Goal: Task Accomplishment & Management: Use online tool/utility

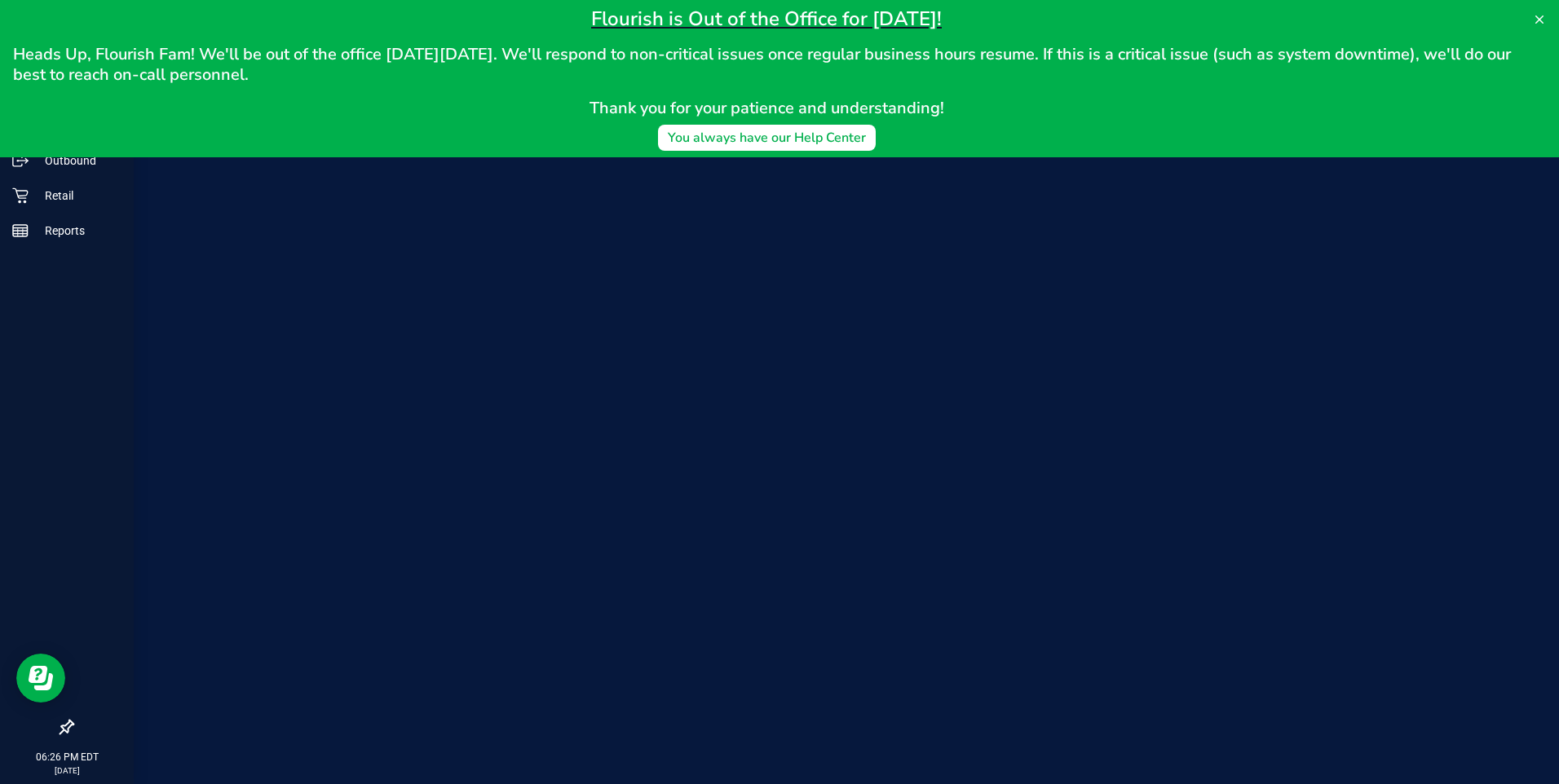
click at [8, 135] on div "Inventory" at bounding box center [69, 126] width 129 height 32
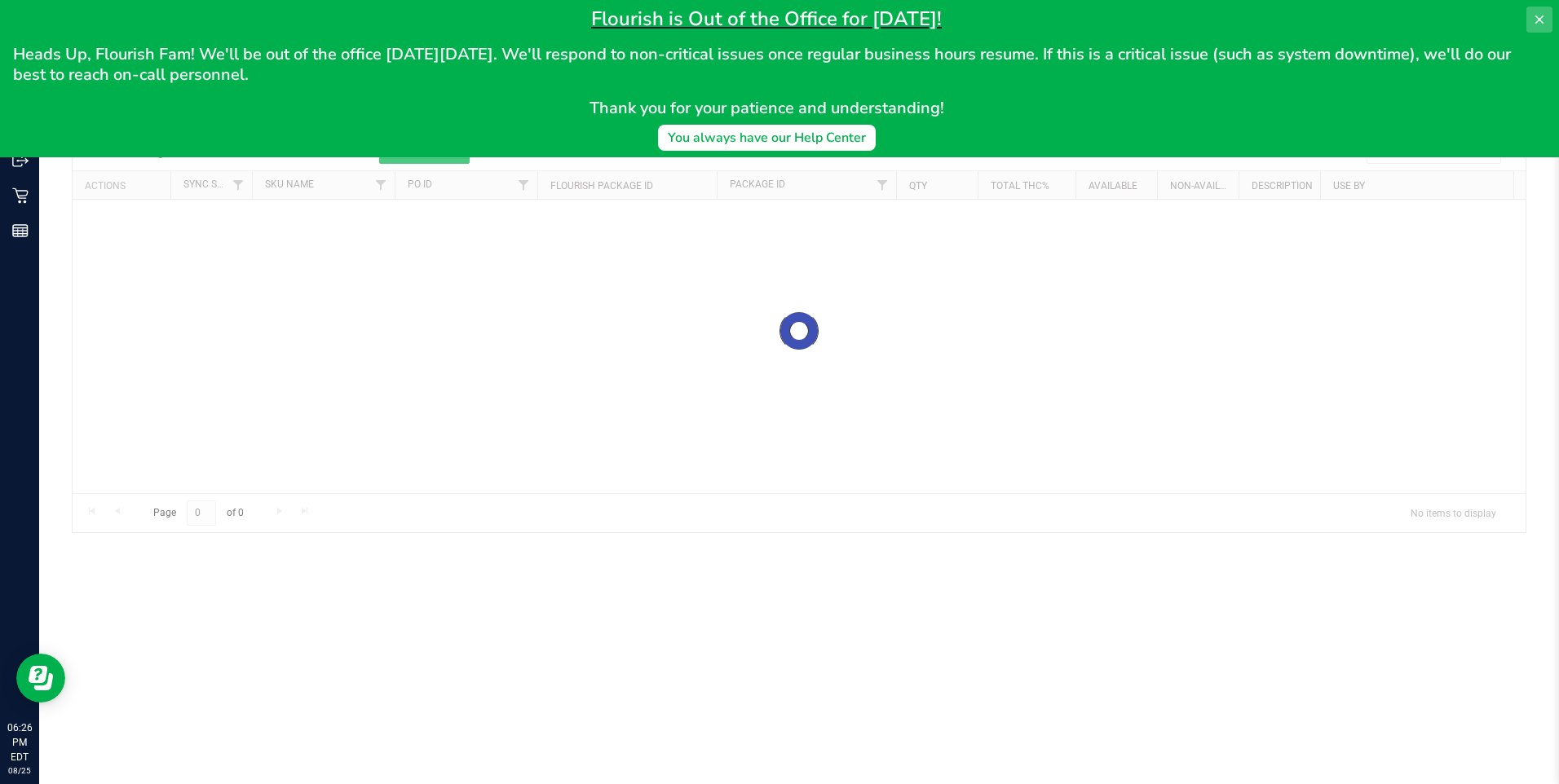
click at [1539, 20] on icon at bounding box center [1539, 19] width 8 height 8
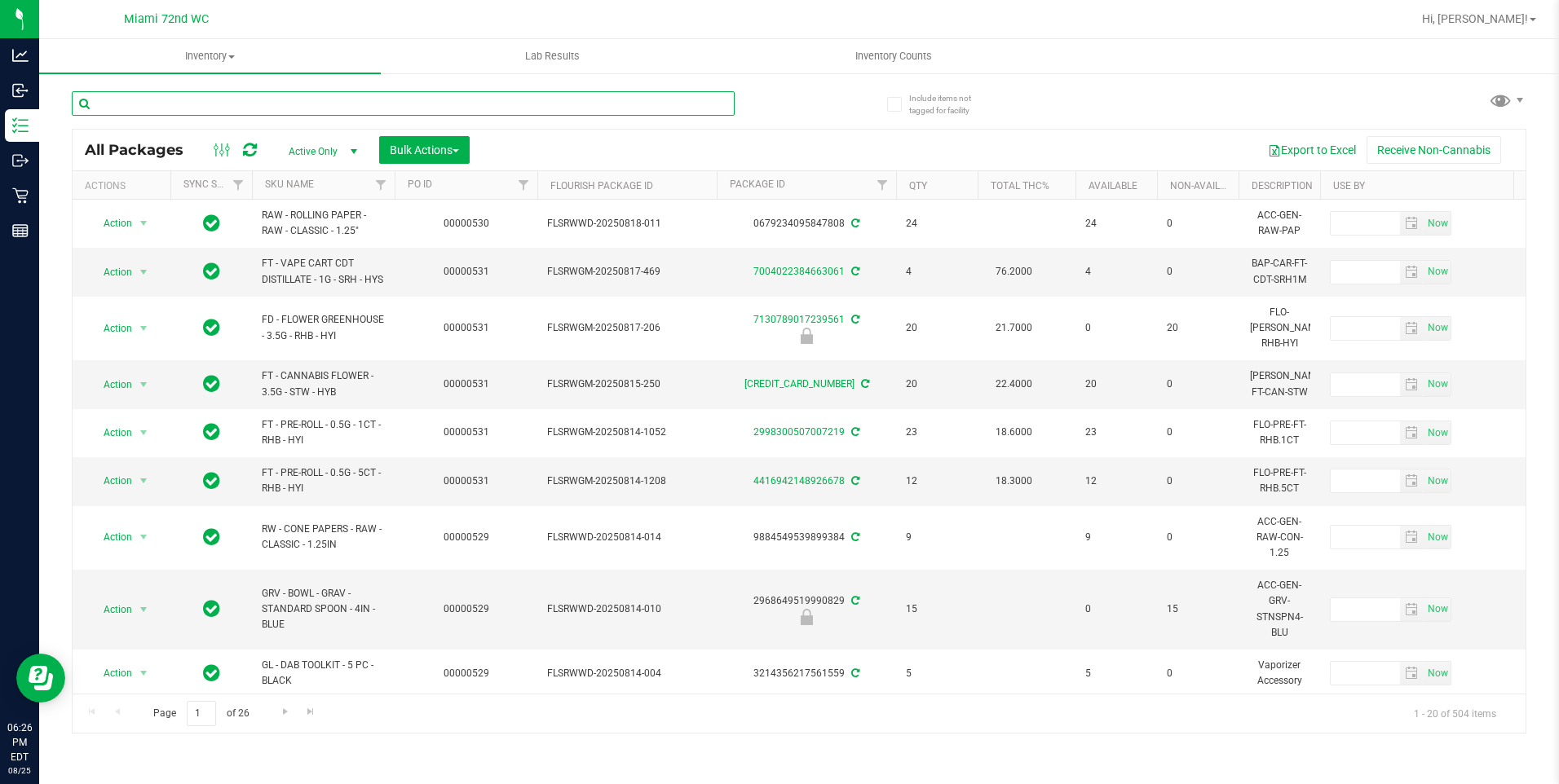
click at [177, 104] on input "text" at bounding box center [403, 103] width 663 height 24
type input "bowl"
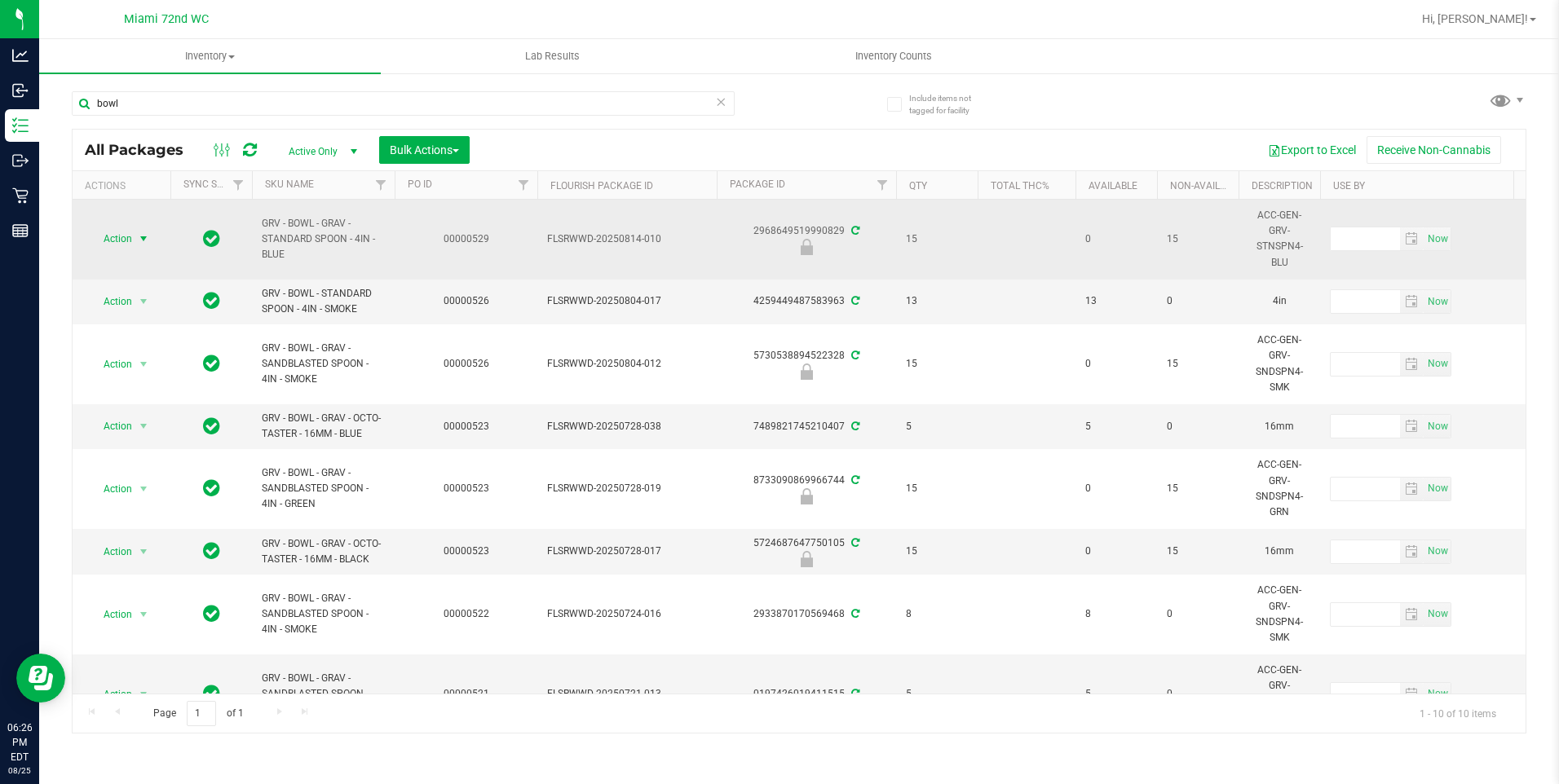
click at [136, 231] on span "select" at bounding box center [144, 239] width 21 height 22
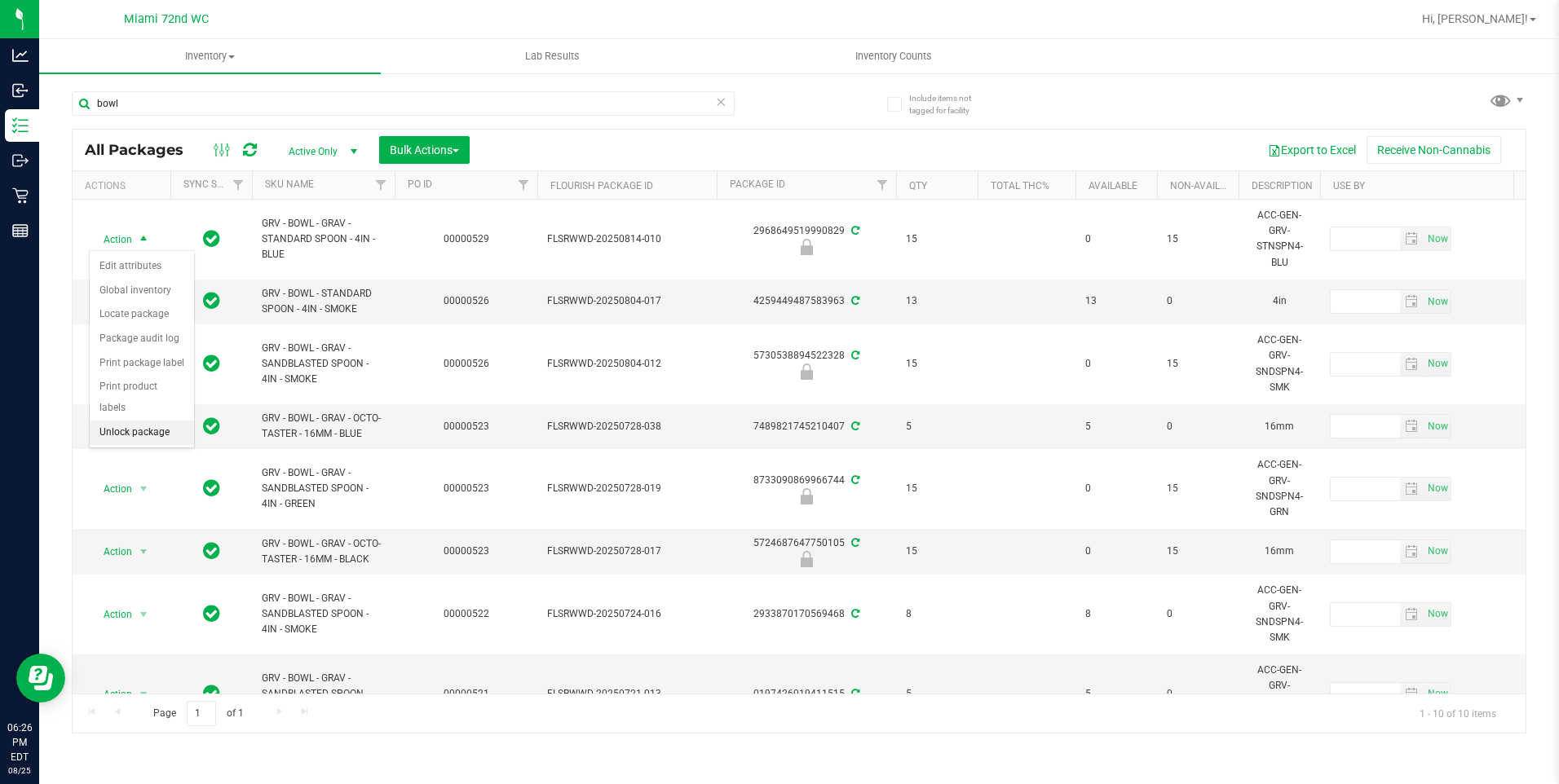
click at [131, 421] on li "Unlock package" at bounding box center [142, 432] width 104 height 24
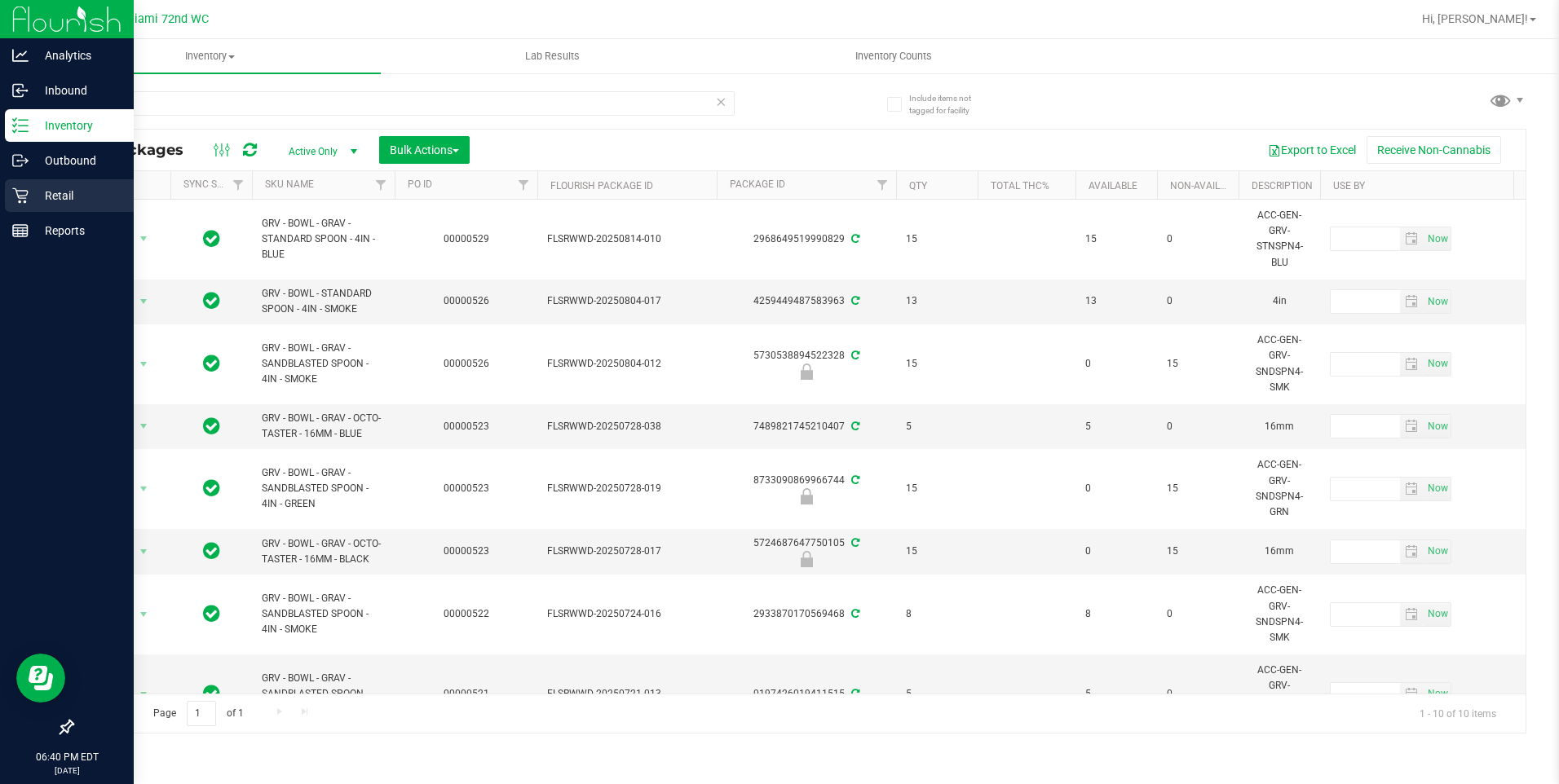
click at [26, 192] on icon at bounding box center [21, 196] width 16 height 16
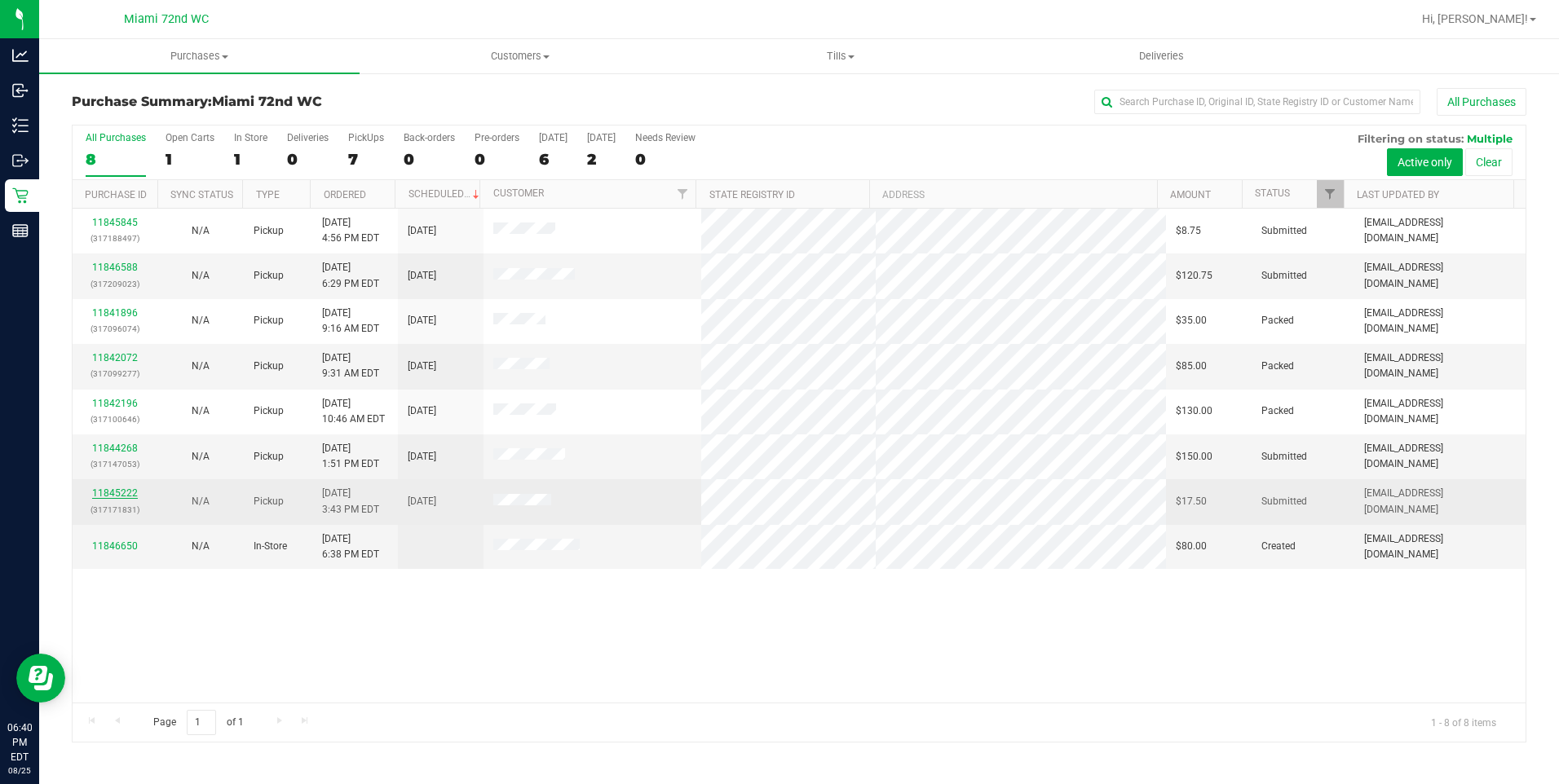
click at [96, 490] on link "11845222" at bounding box center [115, 492] width 46 height 12
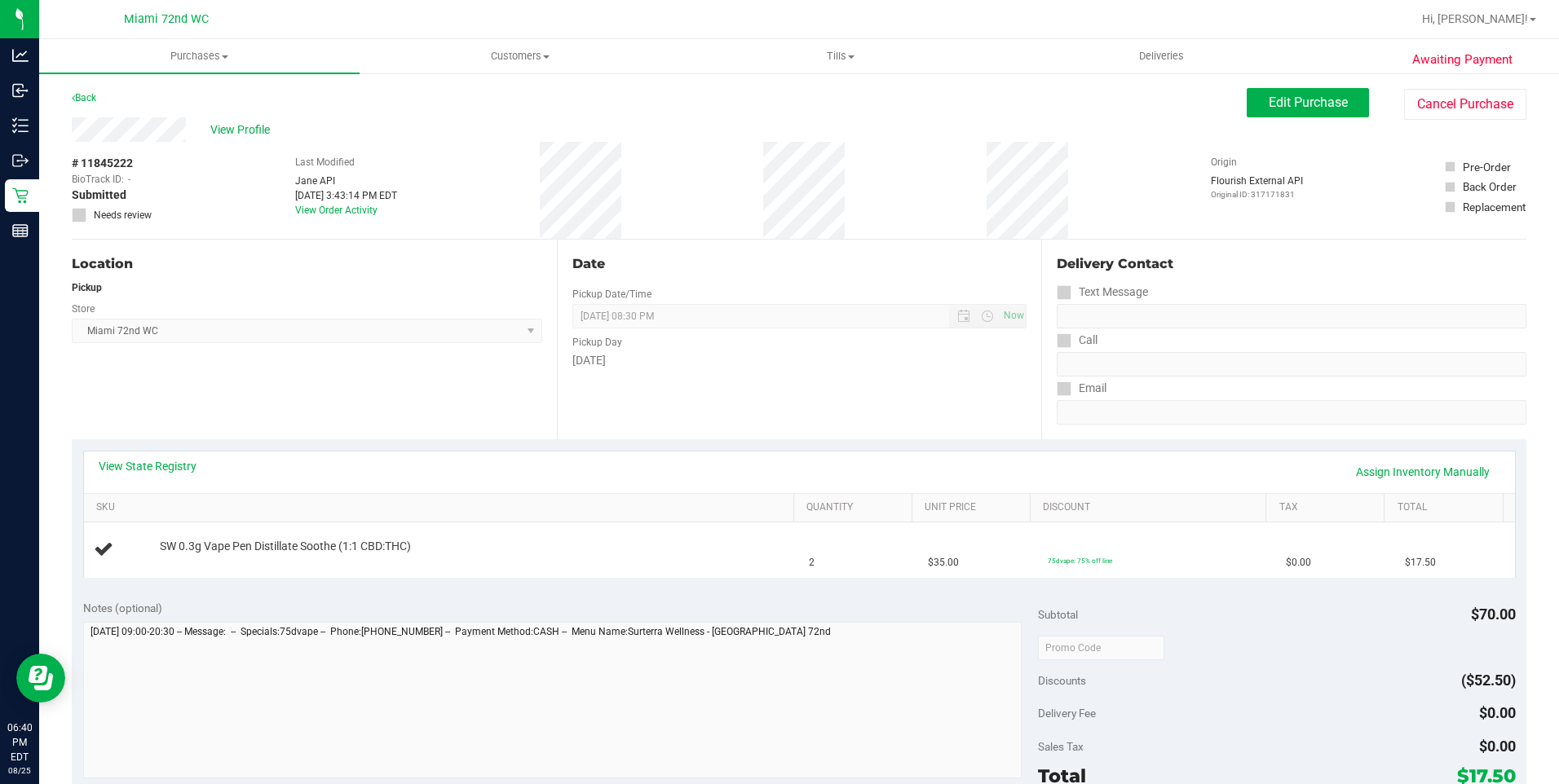
click at [807, 618] on div "Notes (optional)" at bounding box center [561, 692] width 955 height 183
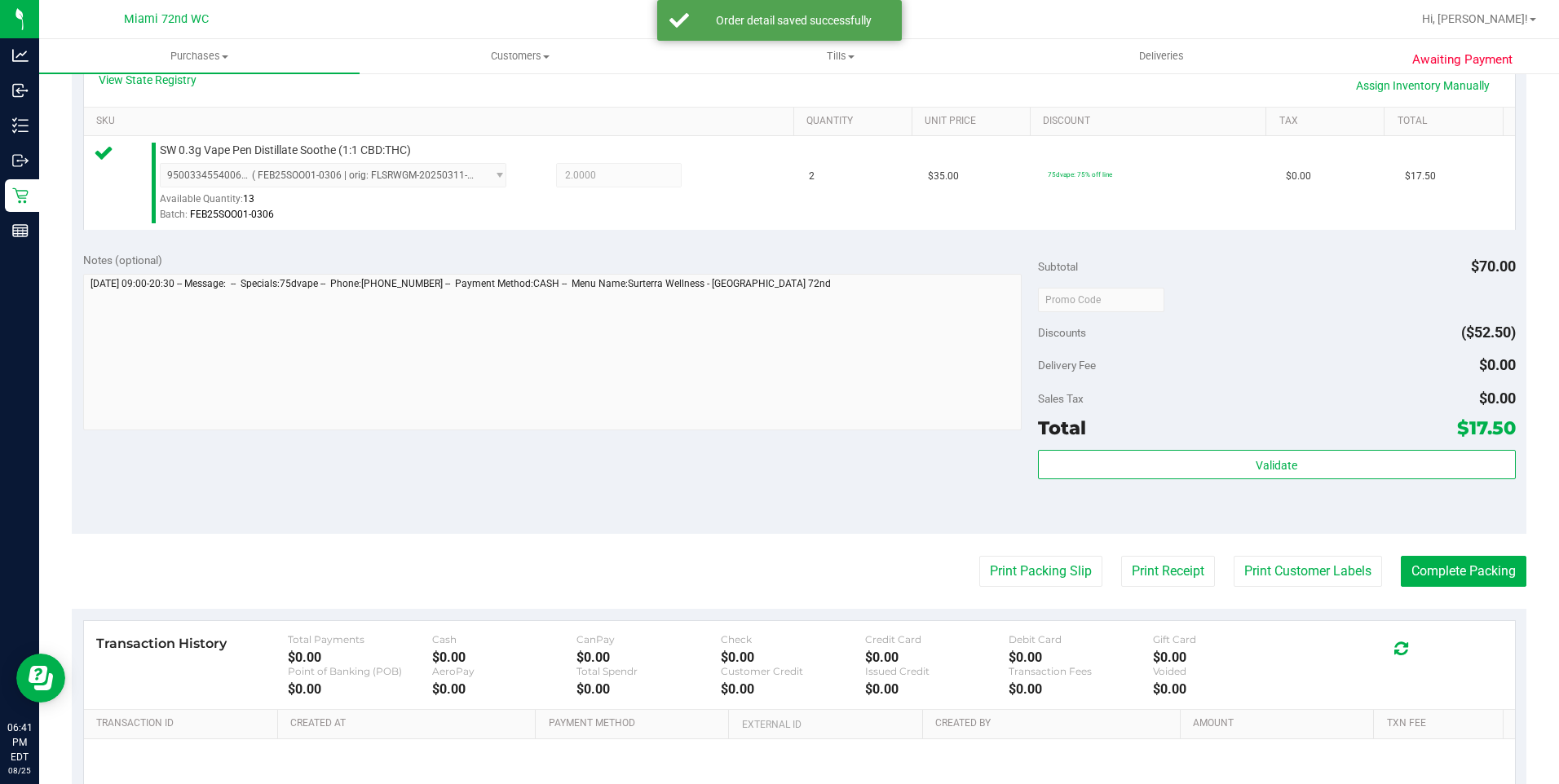
scroll to position [549, 0]
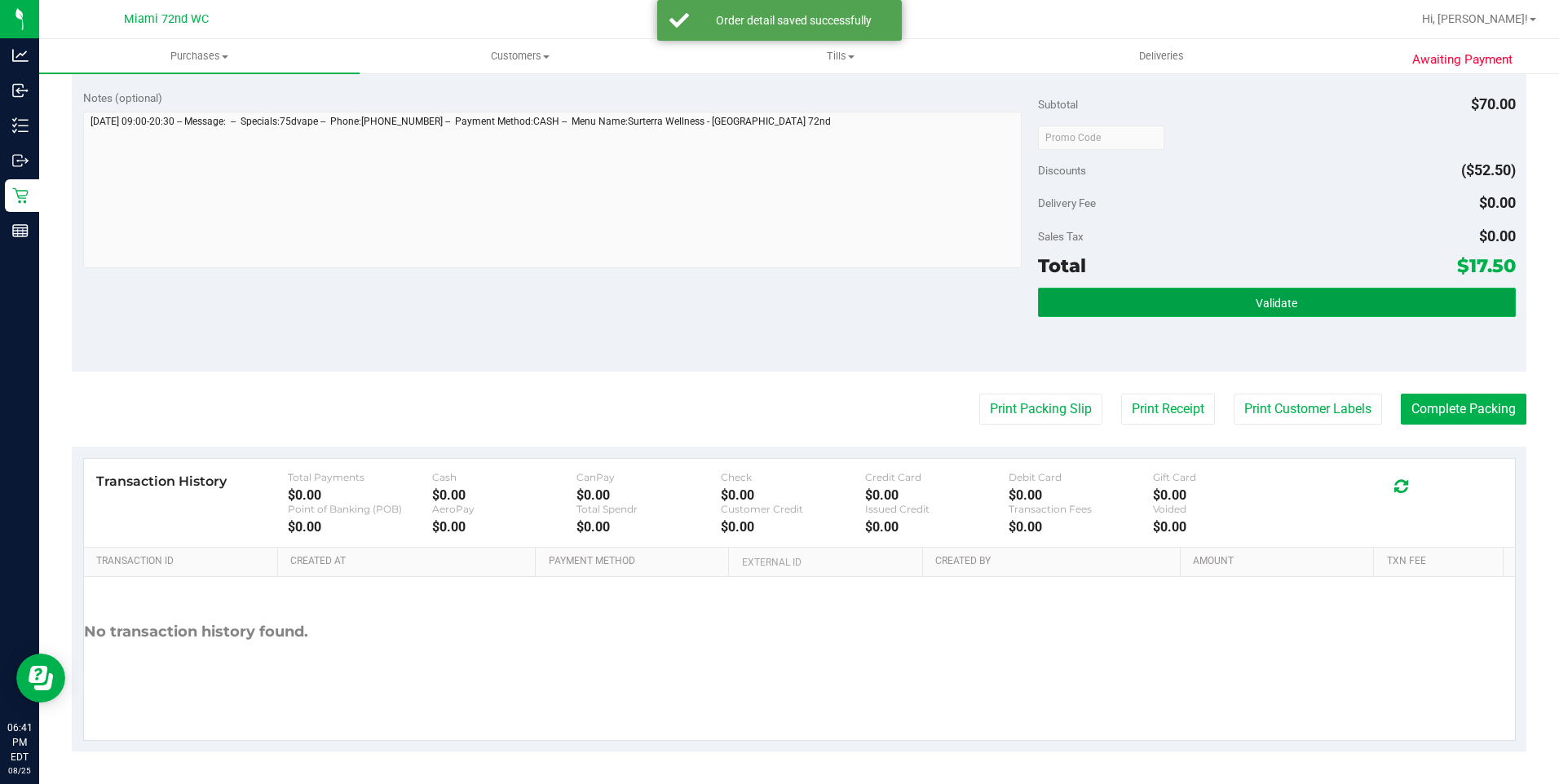
click at [1252, 313] on button "Validate" at bounding box center [1277, 302] width 477 height 30
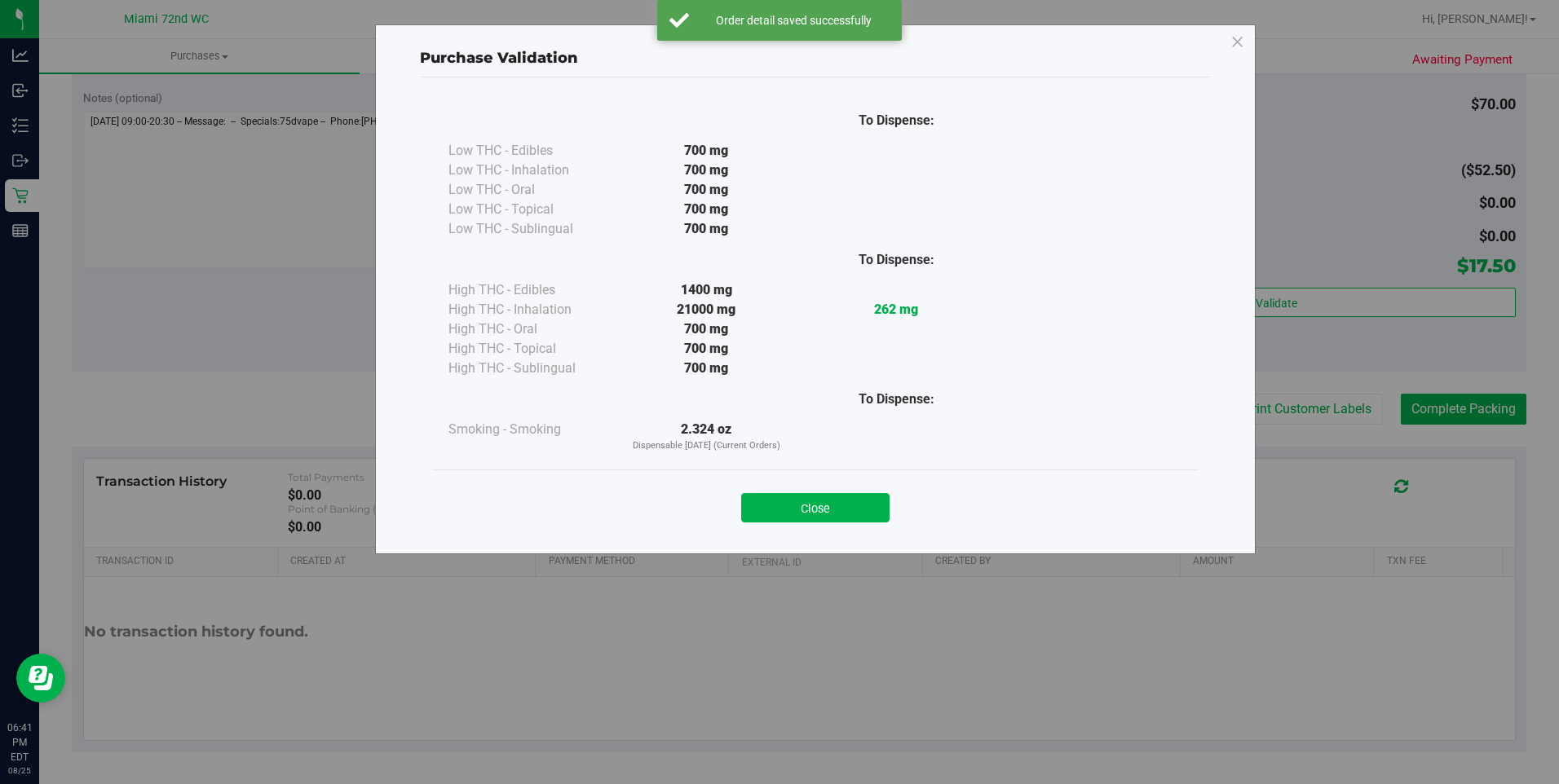
click at [865, 527] on div "Close" at bounding box center [816, 502] width 766 height 66
click at [785, 493] on button "Close" at bounding box center [815, 508] width 148 height 30
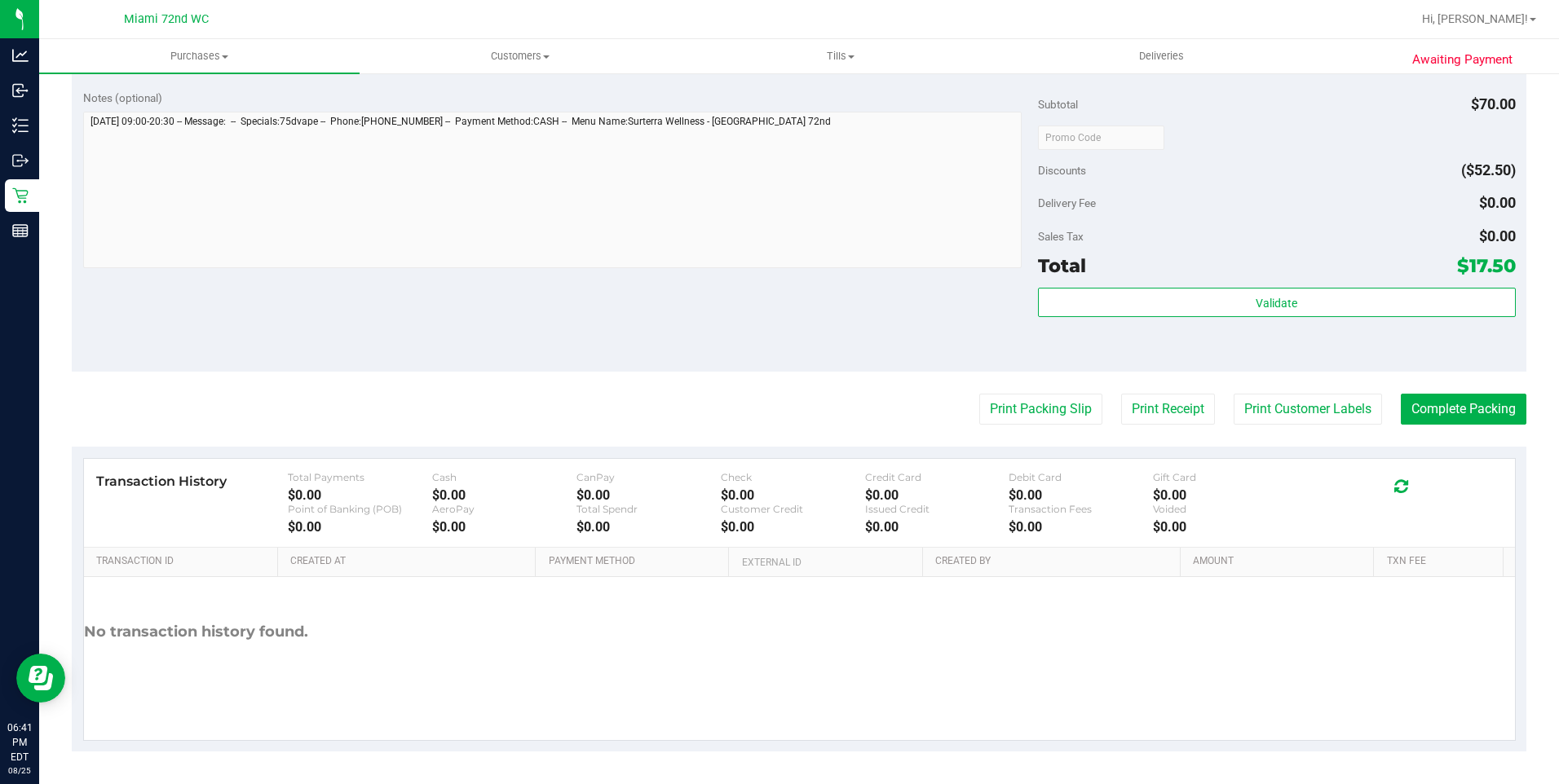
click at [783, 510] on div "Customer Credit" at bounding box center [793, 510] width 145 height 13
click at [1278, 416] on button "Print Customer Labels" at bounding box center [1308, 409] width 148 height 31
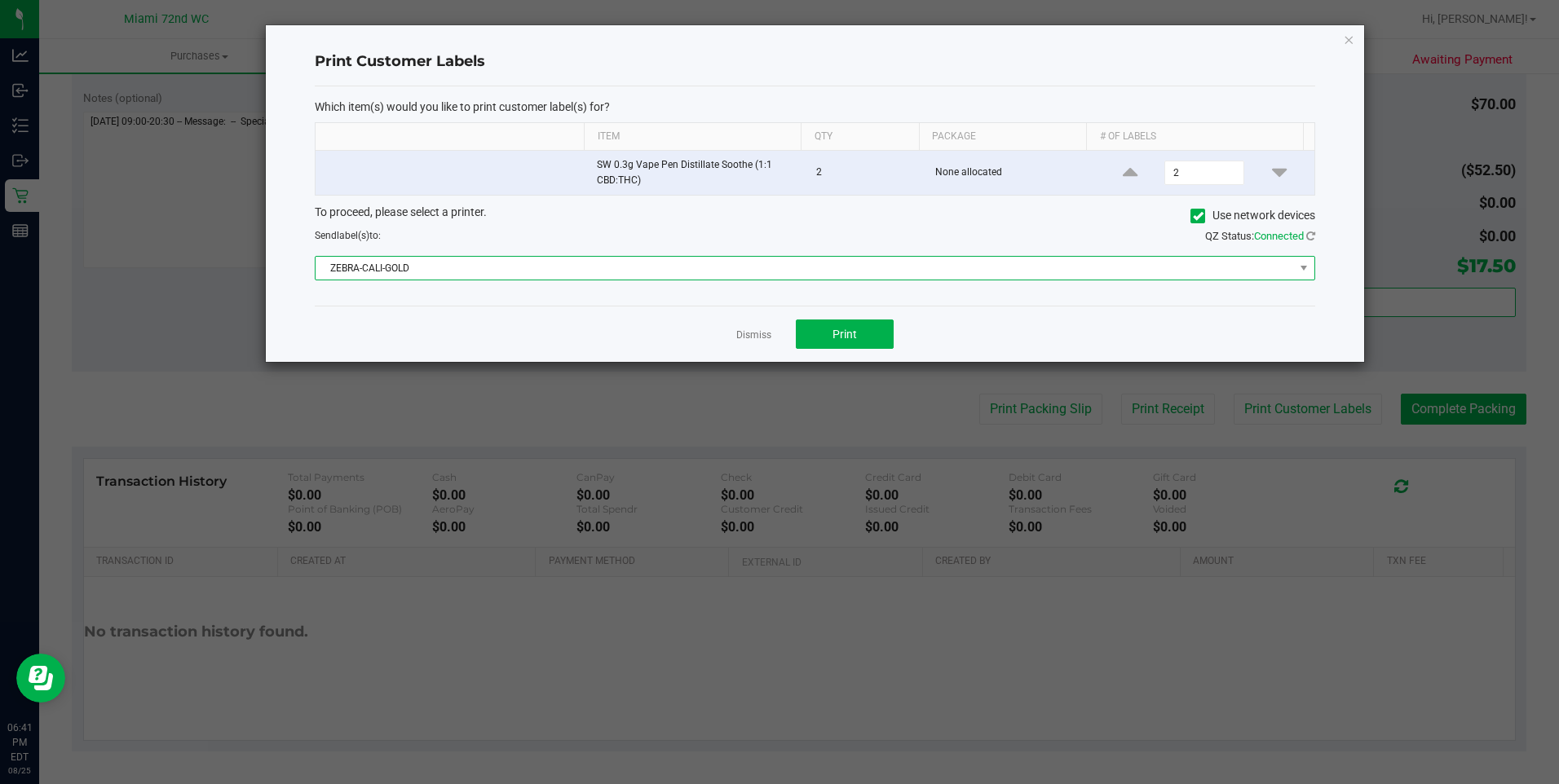
click at [810, 277] on span "ZEBRA-CALI-GOLD" at bounding box center [805, 267] width 978 height 22
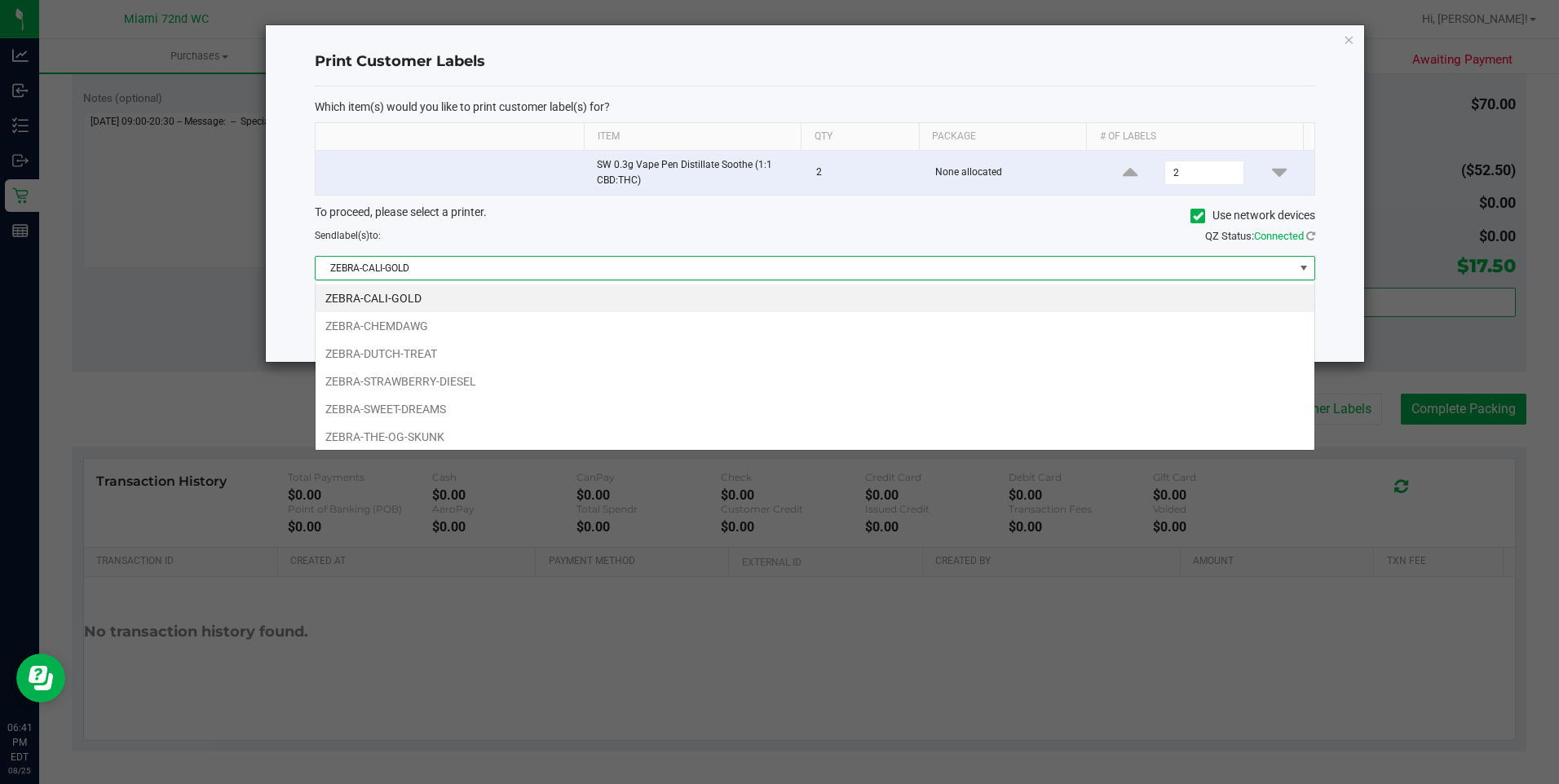
scroll to position [24, 1001]
click at [462, 402] on li "ZEBRA-SWEET-DREAMS" at bounding box center [815, 409] width 999 height 28
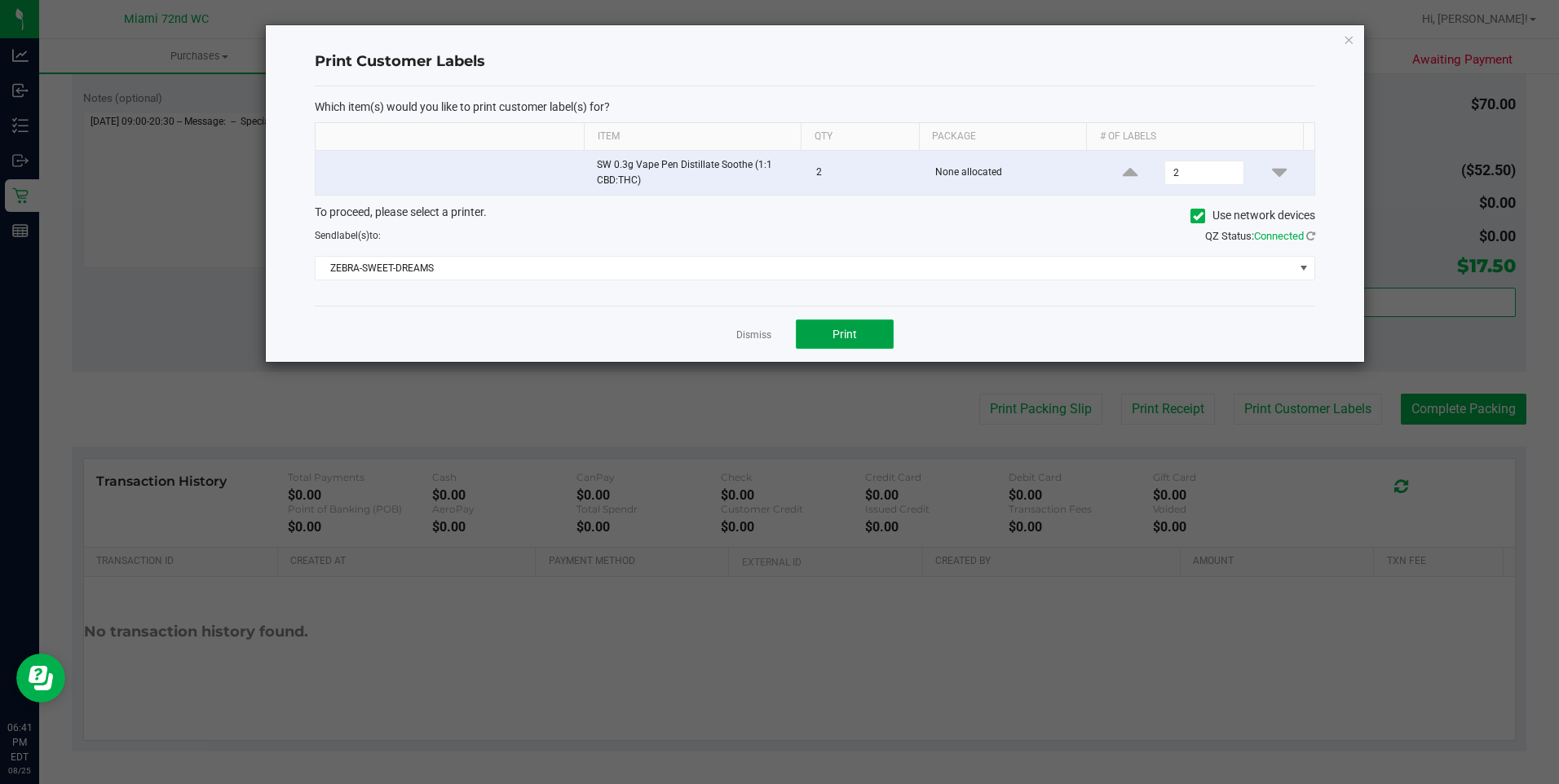
click at [889, 327] on button "Print" at bounding box center [845, 334] width 98 height 30
click at [748, 330] on link "Dismiss" at bounding box center [753, 335] width 35 height 13
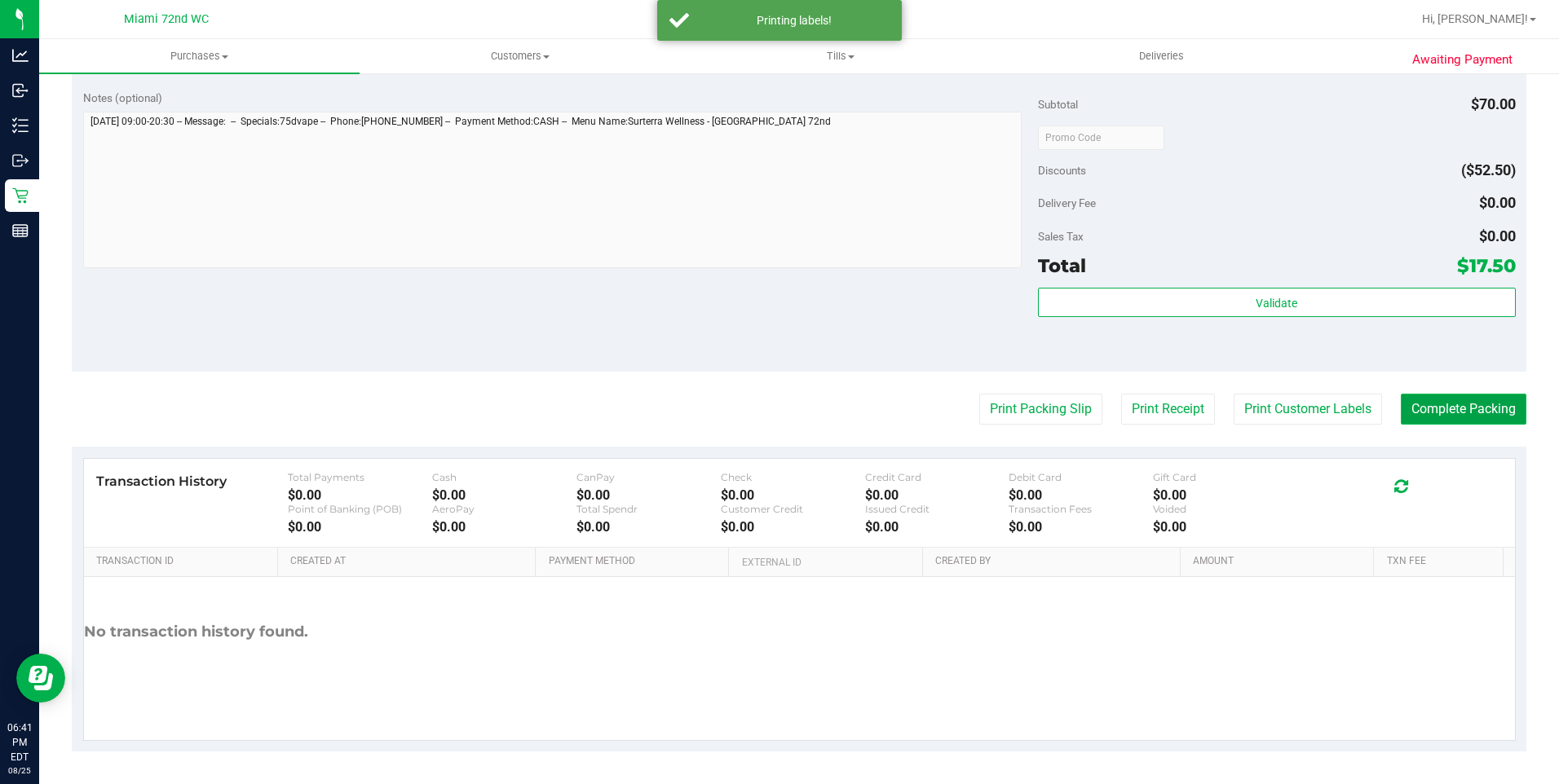
click at [1445, 406] on button "Complete Packing" at bounding box center [1464, 409] width 126 height 31
